Goal: Task Accomplishment & Management: Use online tool/utility

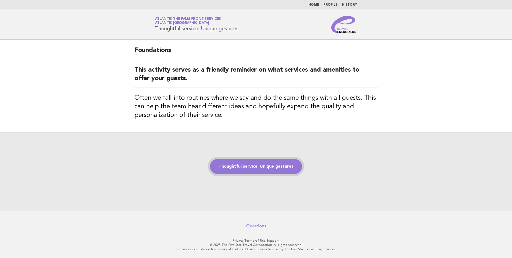
click at [254, 162] on link "Thoughtful service: Unique gestures" at bounding box center [256, 166] width 92 height 15
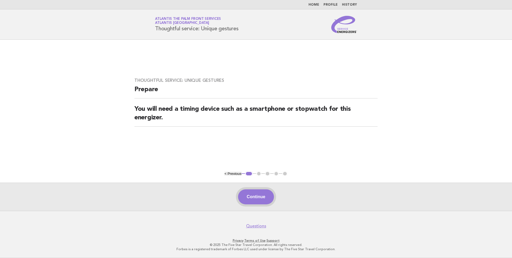
click at [259, 202] on button "Continue" at bounding box center [256, 196] width 36 height 15
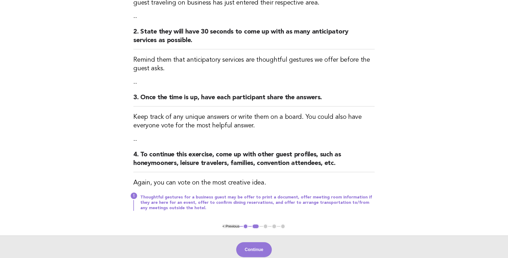
scroll to position [107, 0]
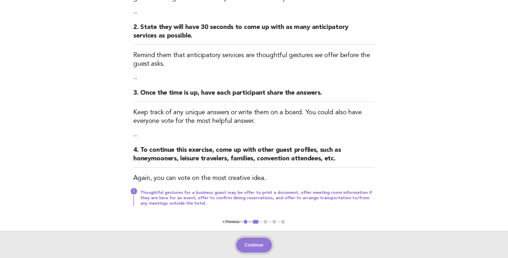
click at [246, 242] on button "Continue" at bounding box center [254, 244] width 36 height 15
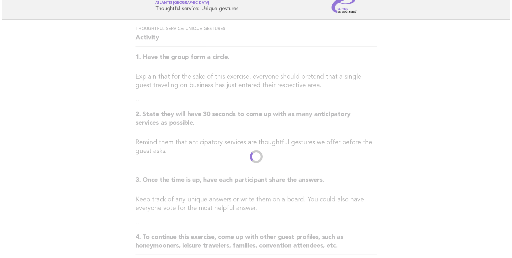
scroll to position [0, 0]
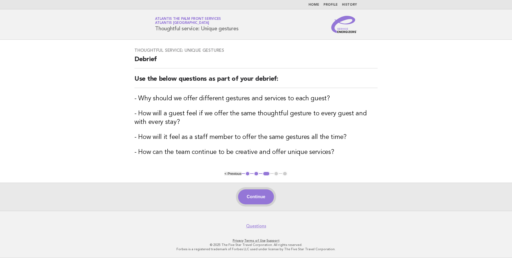
click at [256, 198] on button "Continue" at bounding box center [256, 196] width 36 height 15
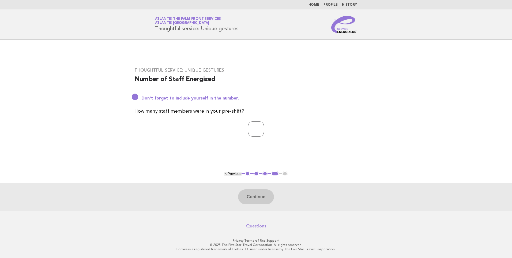
click at [254, 134] on input "number" at bounding box center [256, 128] width 16 height 15
type input "*"
click at [270, 194] on button "Continue" at bounding box center [256, 196] width 36 height 15
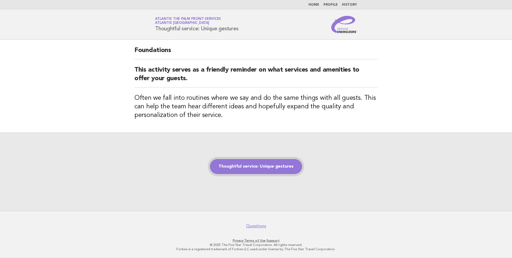
click at [269, 165] on link "Thoughtful service: Unique gestures" at bounding box center [256, 166] width 92 height 15
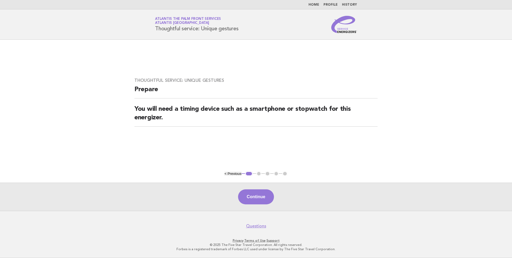
click at [255, 185] on div "Continue" at bounding box center [256, 196] width 512 height 28
click at [255, 193] on button "Continue" at bounding box center [256, 196] width 36 height 15
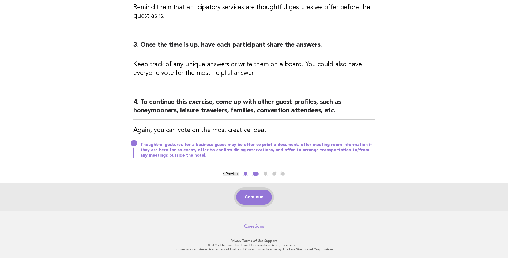
click at [255, 201] on button "Continue" at bounding box center [254, 196] width 36 height 15
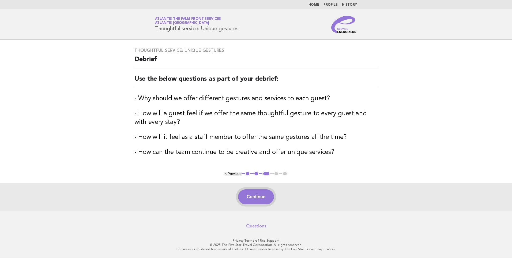
click at [261, 197] on button "Continue" at bounding box center [256, 196] width 36 height 15
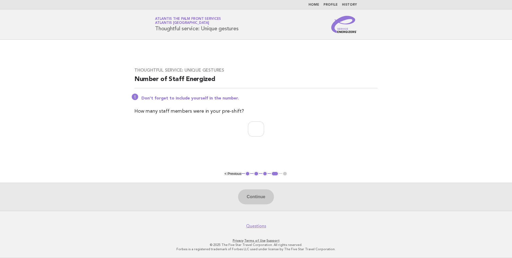
click at [252, 121] on div "Thoughtful service: Unique gestures Number of Staff Energized Don't forget to i…" at bounding box center [256, 105] width 256 height 88
click at [252, 129] on input "number" at bounding box center [256, 128] width 16 height 15
drag, startPoint x: 253, startPoint y: 128, endPoint x: 224, endPoint y: 128, distance: 28.7
click at [224, 128] on p "*" at bounding box center [256, 128] width 243 height 15
type input "*"
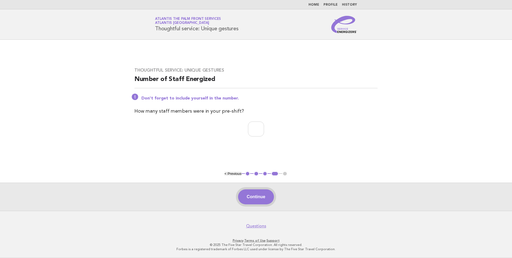
click at [250, 190] on button "Continue" at bounding box center [256, 196] width 36 height 15
